Goal: Task Accomplishment & Management: Complete application form

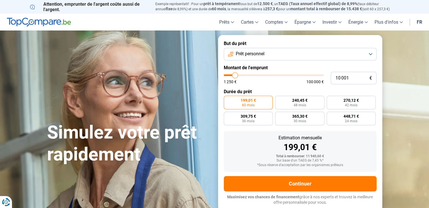
click at [248, 55] on span "Prêt personnel" at bounding box center [250, 54] width 29 height 6
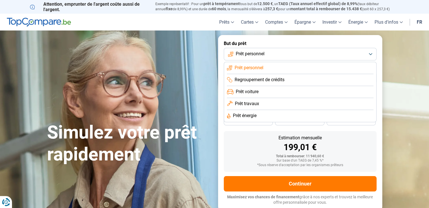
click at [370, 74] on li "Regroupement de crédits" at bounding box center [300, 80] width 146 height 12
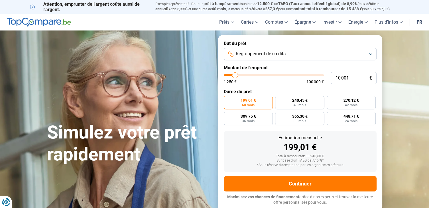
click at [263, 58] on button "Regroupement de crédits" at bounding box center [300, 54] width 153 height 13
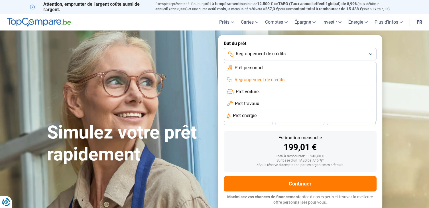
click at [258, 69] on span "Prêt personnel" at bounding box center [249, 68] width 29 height 6
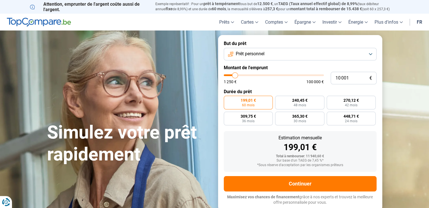
click at [400, 50] on section "Simulez votre prêt rapidement Simulez votre prêt rapidement But du prêt Prêt pe…" at bounding box center [214, 122] width 429 height 185
type input "9 750"
type input "9750"
type input "10 000"
type input "10000"
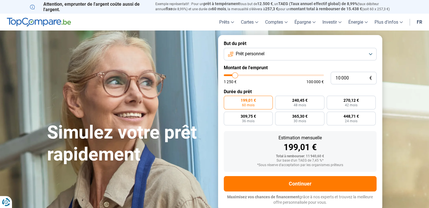
type input "12 250"
type input "12250"
type input "13 000"
type input "13000"
type input "13 500"
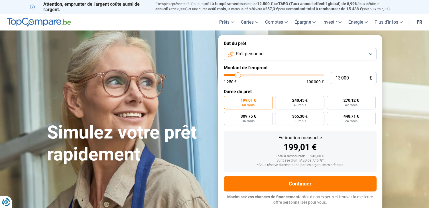
type input "13500"
type input "14 000"
type input "14000"
type input "14 750"
type input "14750"
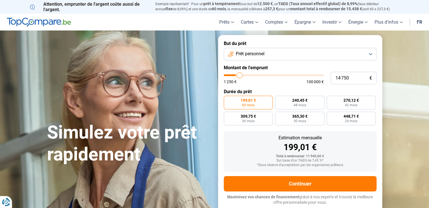
type input "16 000"
type input "16000"
type input "17 500"
type input "17500"
type input "18 750"
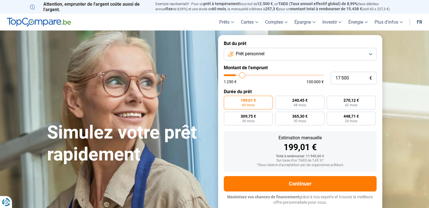
type input "18750"
type input "19 000"
type input "19000"
type input "18 750"
type input "18750"
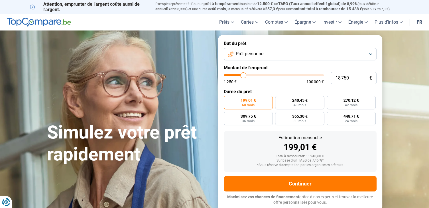
type input "18 000"
type input "18000"
type input "17 500"
type input "17500"
type input "17 250"
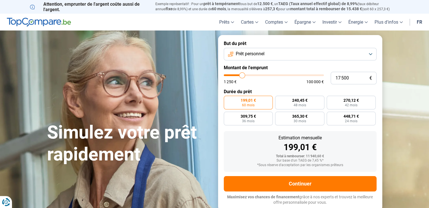
type input "17250"
type input "16 750"
type input "16750"
type input "16 500"
type input "16500"
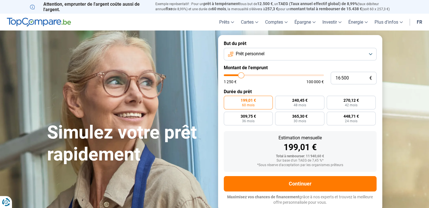
type input "16 250"
type input "16250"
type input "15 500"
type input "15500"
type input "15 250"
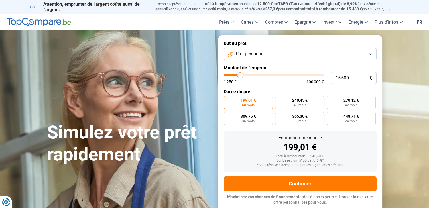
type input "15250"
type input "15 000"
type input "15000"
type input "14 750"
type input "14750"
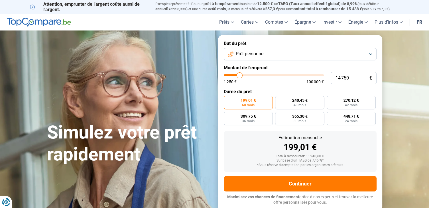
type input "14 500"
type input "14500"
type input "14 250"
type input "14250"
type input "14 000"
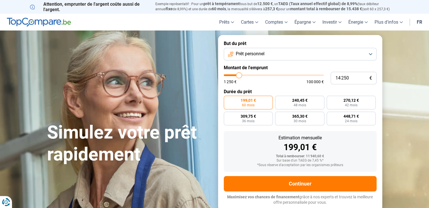
type input "14000"
type input "13 750"
type input "13750"
type input "13 250"
type input "13250"
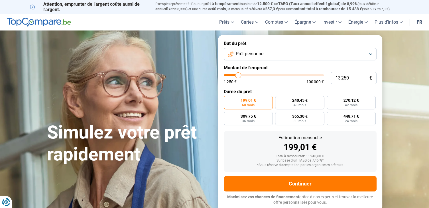
type input "13 000"
type input "13000"
type input "12 500"
type input "12500"
type input "12 000"
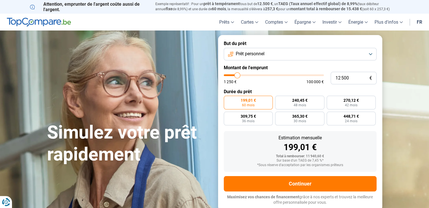
type input "12000"
type input "11 500"
type input "11500"
type input "11 000"
type input "11000"
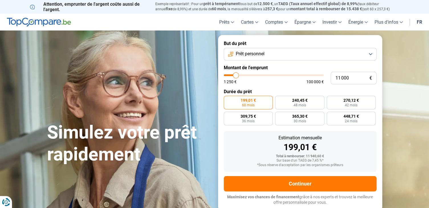
type input "10 500"
type input "10500"
type input "10 250"
type input "10250"
type input "9 750"
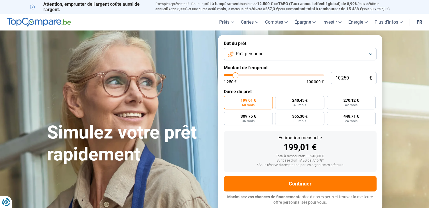
type input "9750"
type input "9 250"
type input "9250"
type input "9 000"
type input "9000"
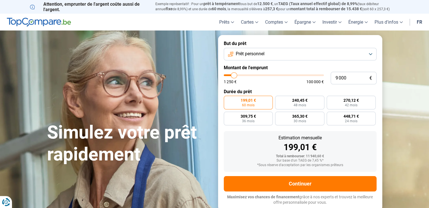
type input "8 500"
type input "8500"
type input "7 750"
type input "7750"
type input "7 500"
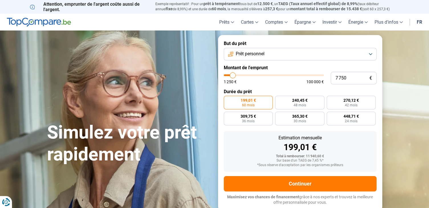
type input "7500"
type input "7 000"
type input "7000"
type input "6 500"
type input "6500"
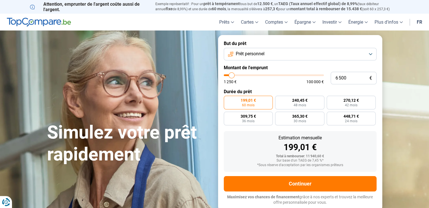
type input "6 000"
type input "6000"
type input "5 500"
type input "5500"
type input "4 750"
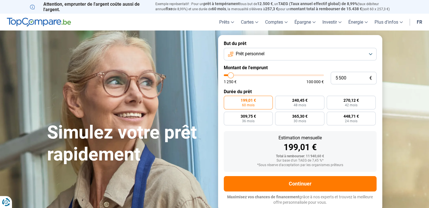
type input "4750"
type input "4 250"
type input "4250"
type input "3 750"
type input "3750"
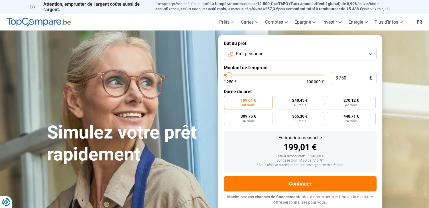
type input "3 500"
type input "3500"
type input "2 750"
type input "2750"
type input "2 250"
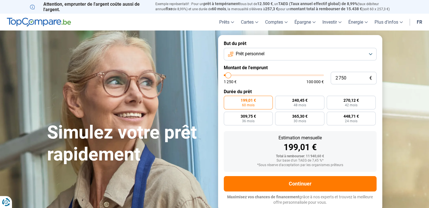
type input "2250"
type input "1 500"
type input "1500"
type input "1 250"
type input "1250"
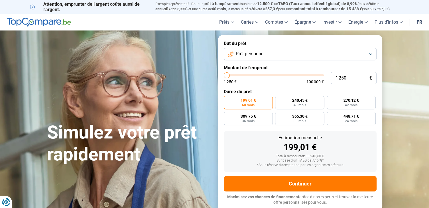
type input "3 500"
type input "3500"
type input "4 500"
type input "4500"
type input "3 250"
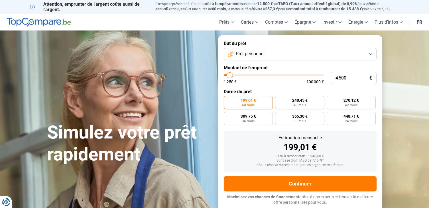
type input "3250"
type input "3 000"
type input "3000"
type input "2 750"
type input "2750"
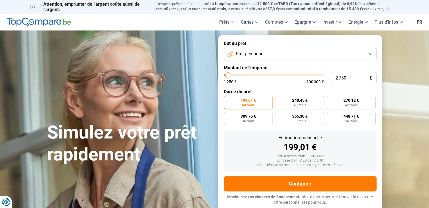
type input "2 000"
type input "2000"
type input "1 500"
type input "1500"
type input "3 000"
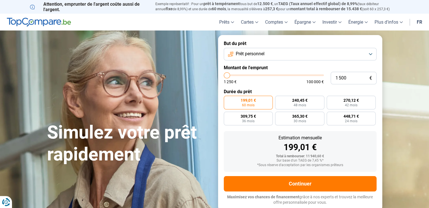
type input "3000"
type input "3 500"
type input "3500"
type input "3 250"
type input "3250"
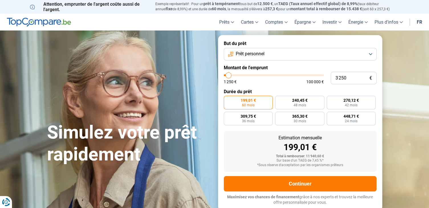
type input "3 000"
type input "3000"
type input "2 750"
type input "2750"
type input "2 500"
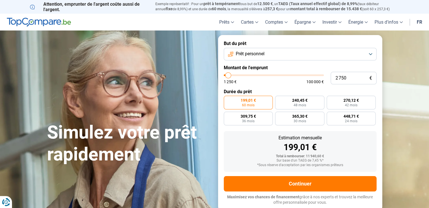
type input "2500"
type input "2 250"
type input "2250"
type input "1 500"
type input "1500"
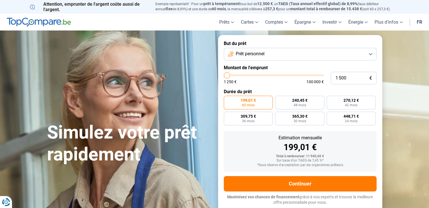
type input "2 000"
type input "2000"
type input "2 500"
type input "2500"
type input "3 000"
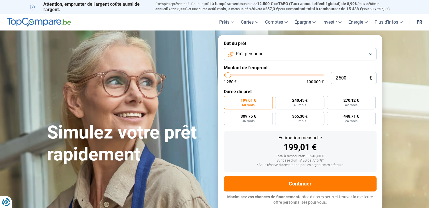
type input "3000"
type input "3 500"
type input "3500"
type input "3 750"
type input "3750"
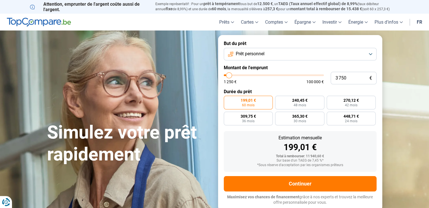
type input "4 000"
type input "4000"
type input "3 750"
type input "3750"
type input "3 500"
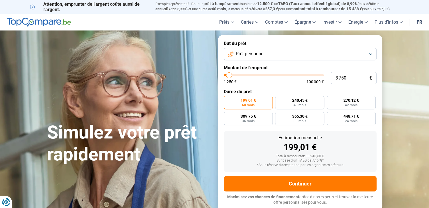
type input "3500"
type input "3 250"
type input "3250"
type input "2 750"
type input "2750"
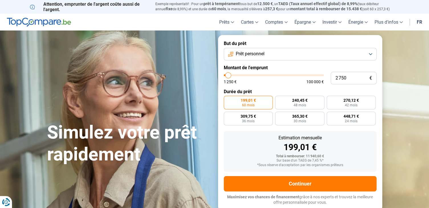
type input "2 250"
type input "2250"
type input "1 750"
type input "1750"
type input "1 500"
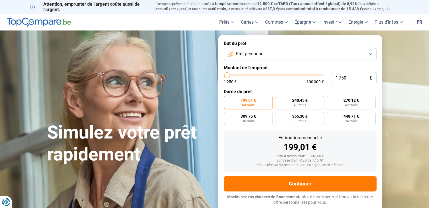
type input "1500"
type input "1 750"
type input "1750"
type input "2 750"
type input "2750"
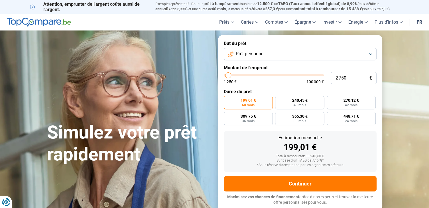
type input "3 000"
type input "3000"
type input "3 250"
type input "3250"
type input "3 500"
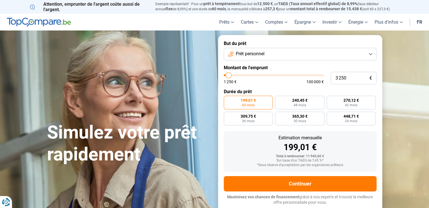
type input "3500"
type input "4 000"
type input "4000"
type input "4 500"
type input "4500"
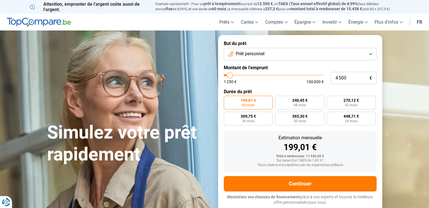
type input "5 000"
type input "5000"
type input "4 750"
type input "4750"
type input "4 500"
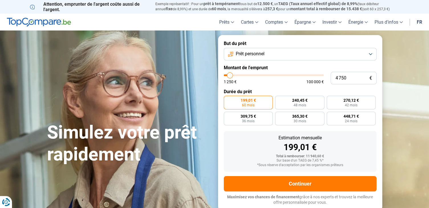
type input "4500"
type input "4 250"
type input "4250"
type input "3 500"
type input "3500"
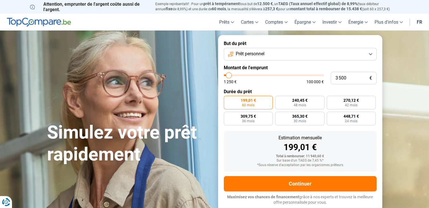
type input "2 750"
type input "2750"
type input "2 250"
type input "2250"
type input "2 750"
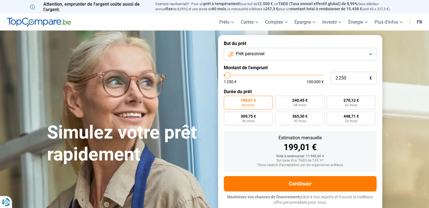
type input "2750"
type input "3 000"
type input "3000"
type input "3 250"
type input "3250"
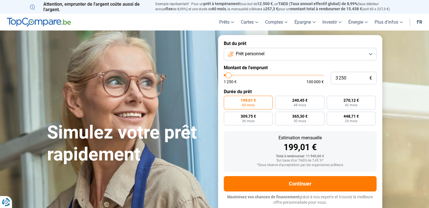
type input "3 500"
type input "3500"
type input "3 000"
type input "3000"
type input "2 750"
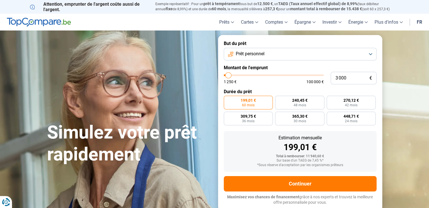
type input "2750"
drag, startPoint x: 235, startPoint y: 76, endPoint x: 228, endPoint y: 81, distance: 8.9
click at [228, 76] on input "range" at bounding box center [274, 75] width 100 height 2
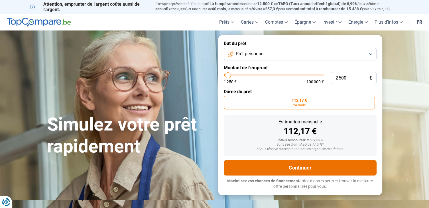
drag, startPoint x: 254, startPoint y: 168, endPoint x: 255, endPoint y: 166, distance: 3.1
click at [255, 166] on button "Continuer" at bounding box center [300, 167] width 153 height 15
